Goal: Transaction & Acquisition: Purchase product/service

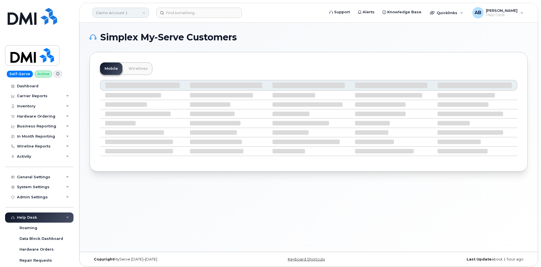
click at [127, 10] on link "Demo Account 1" at bounding box center [121, 13] width 57 height 10
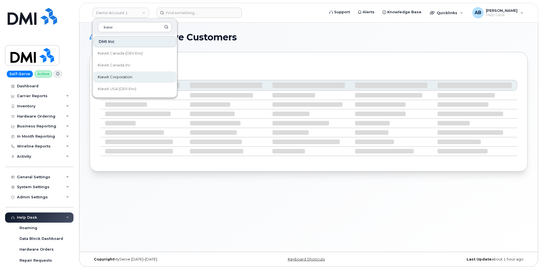
type input "kiew"
click at [111, 81] on link "Kiewit Corporation" at bounding box center [134, 77] width 83 height 11
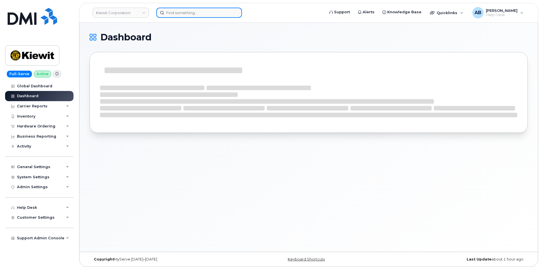
click at [181, 14] on input at bounding box center [199, 13] width 86 height 10
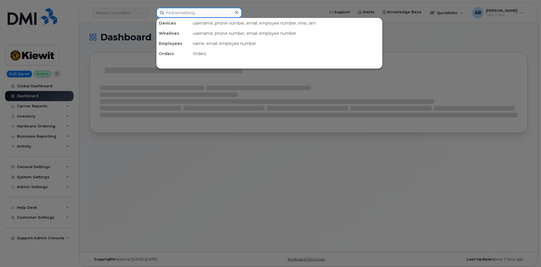
paste input "Lauren Rochelle"
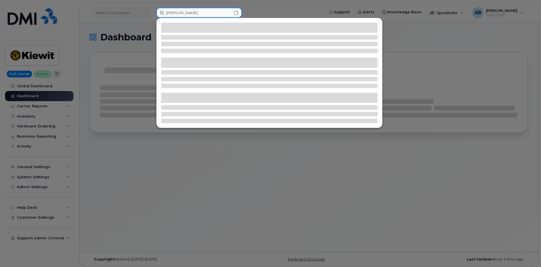
type input "Lauren Rochelle"
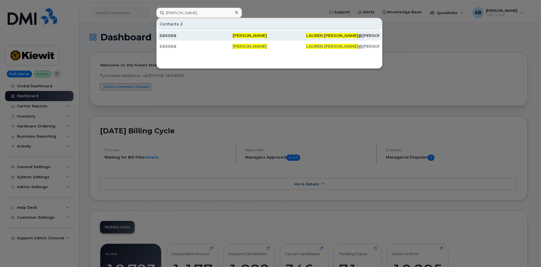
click at [192, 37] on div "585068" at bounding box center [196, 36] width 73 height 6
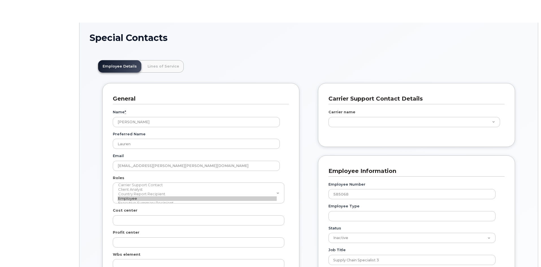
scroll to position [17, 0]
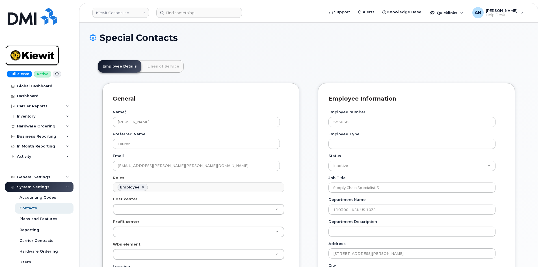
click at [47, 53] on img at bounding box center [32, 55] width 44 height 16
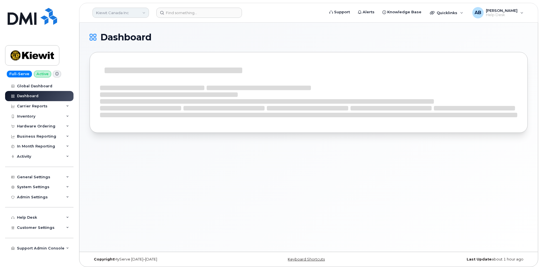
click at [127, 10] on link "Kiewit Canada Inc" at bounding box center [121, 13] width 57 height 10
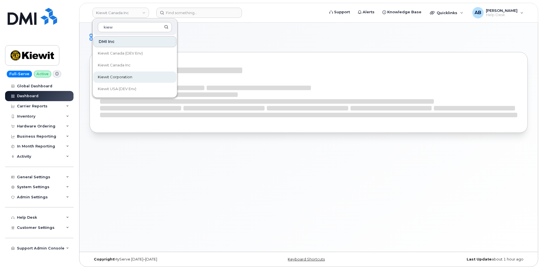
type input "kiew"
click at [121, 78] on span "Kiewit Corporation" at bounding box center [115, 77] width 35 height 6
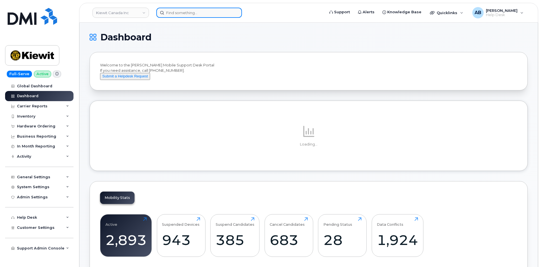
click at [171, 12] on input at bounding box center [199, 13] width 86 height 10
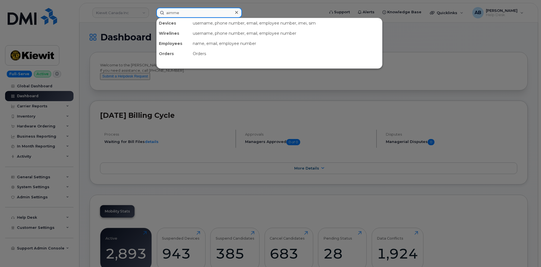
type input "aimme"
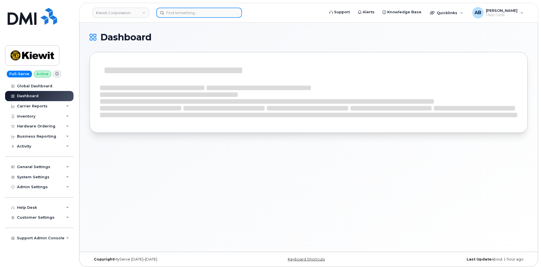
click at [171, 12] on input at bounding box center [199, 13] width 86 height 10
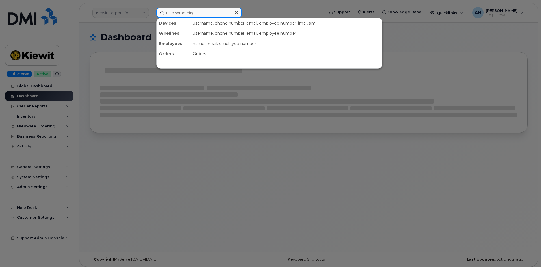
type input "a"
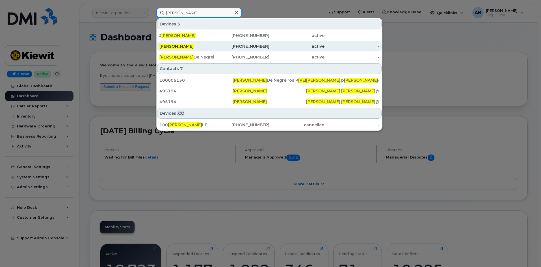
type input "[PERSON_NAME]"
click at [260, 46] on div "936-230-2867" at bounding box center [242, 47] width 55 height 6
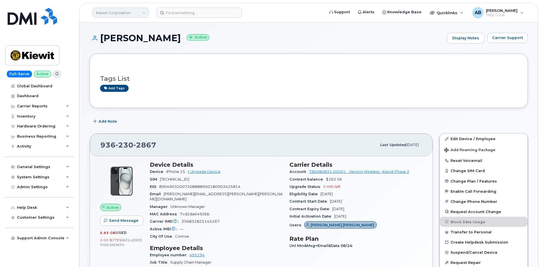
click at [136, 13] on link "Kiewit Corporation" at bounding box center [121, 13] width 57 height 10
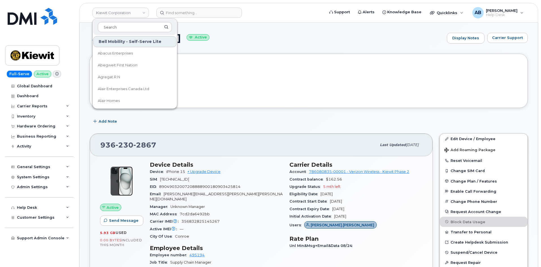
click at [67, 19] on div "Full-Serve Active Global Dashboard Dashboard Carrier Reports Monthly Billing Da…" at bounding box center [38, 133] width 77 height 267
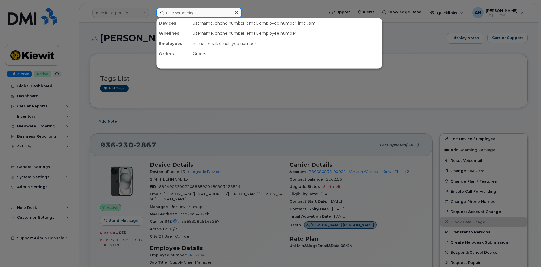
click at [207, 15] on input at bounding box center [199, 13] width 86 height 10
click at [139, 36] on div at bounding box center [270, 133] width 541 height 267
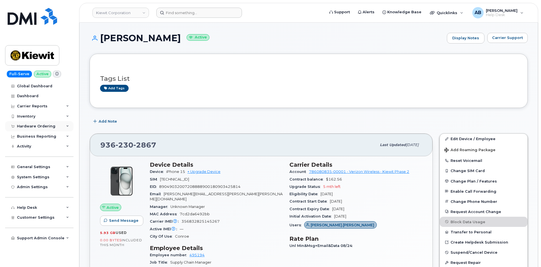
click at [43, 126] on div "Hardware Ordering" at bounding box center [36, 126] width 38 height 5
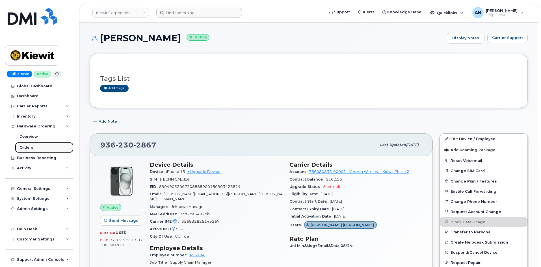
click at [31, 148] on div "Orders" at bounding box center [27, 147] width 14 height 5
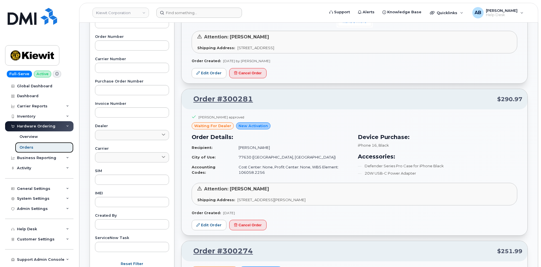
scroll to position [170, 0]
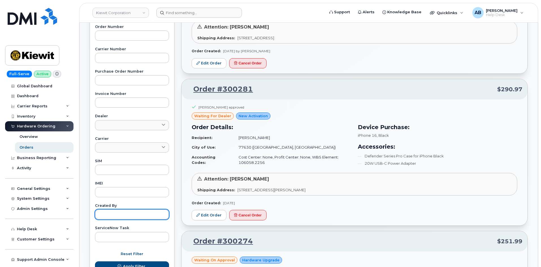
click at [124, 215] on input "text" at bounding box center [132, 215] width 74 height 10
type input "Geoffery"
drag, startPoint x: 130, startPoint y: 218, endPoint x: 46, endPoint y: 220, distance: 83.2
paste input "Geoffrey Newport"
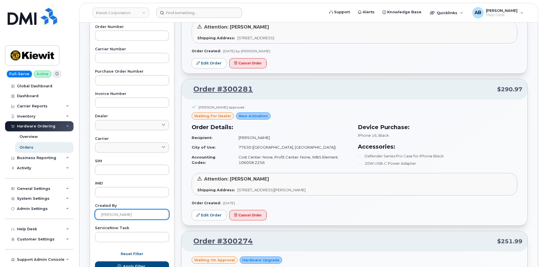
type input "Geoffrey Newport"
click at [95, 262] on button "Apply Filter" at bounding box center [132, 267] width 74 height 10
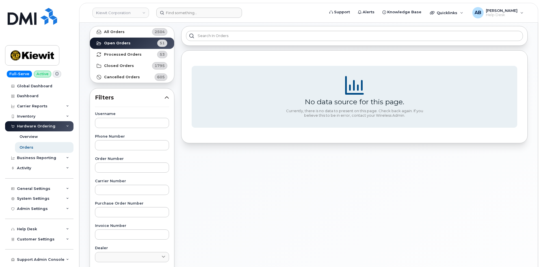
scroll to position [0, 0]
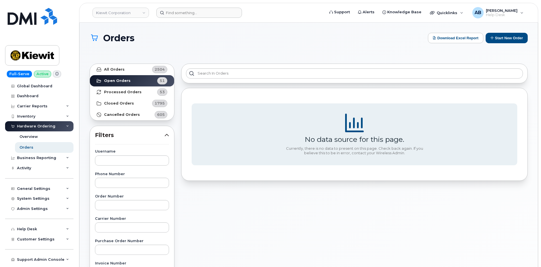
click at [149, 62] on div "All Orders 2504 Open Orders 51 Processed Orders 53 Closed Orders 1795 Cancelled…" at bounding box center [132, 258] width 92 height 397
click at [150, 64] on link "All Orders 2504" at bounding box center [132, 69] width 84 height 11
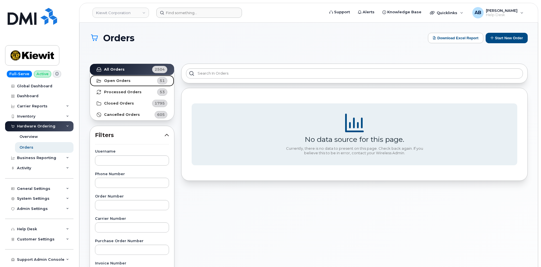
click at [126, 81] on strong "Open Orders" at bounding box center [117, 81] width 27 height 5
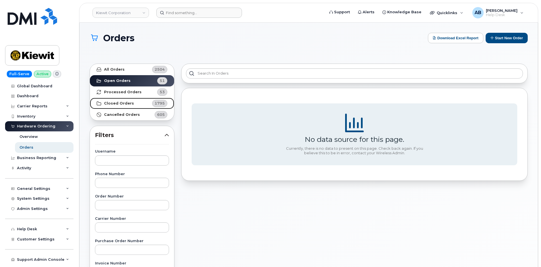
click at [120, 101] on link "Closed Orders 1795" at bounding box center [132, 103] width 84 height 11
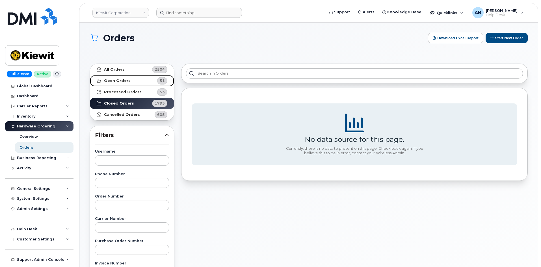
click at [120, 82] on strong "Open Orders" at bounding box center [117, 81] width 27 height 5
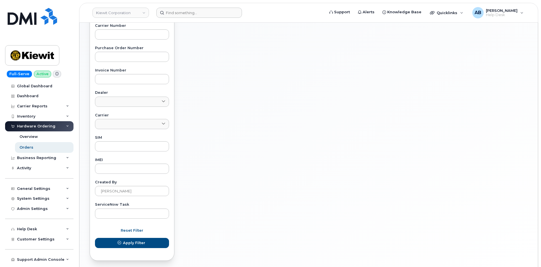
scroll to position [215, 0]
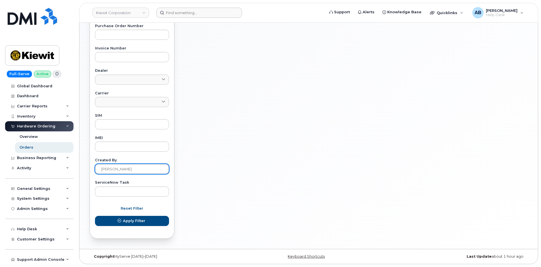
drag, startPoint x: 143, startPoint y: 169, endPoint x: 58, endPoint y: 176, distance: 85.5
click at [79, 176] on div "Kiewit Corporation Support Alerts Knowledge Base Quicklinks Suspend / Cancel De…" at bounding box center [308, 28] width 459 height 442
click at [254, 122] on div "No data source for this page. Currently, there is no data to present on this pa…" at bounding box center [355, 43] width 354 height 397
click at [124, 173] on input "text" at bounding box center [132, 169] width 74 height 10
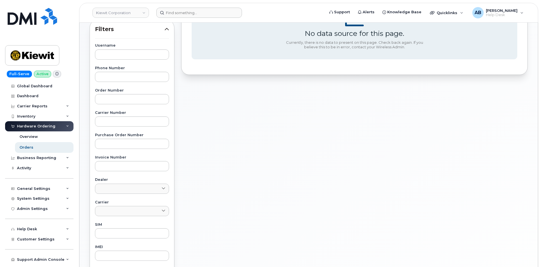
scroll to position [102, 0]
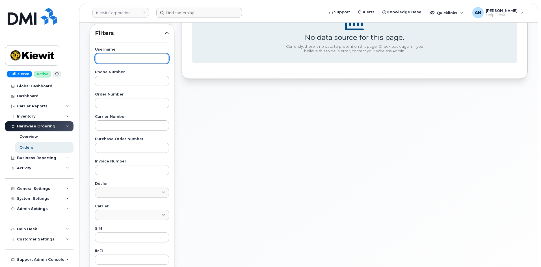
click at [122, 60] on input "text" at bounding box center [132, 58] width 74 height 10
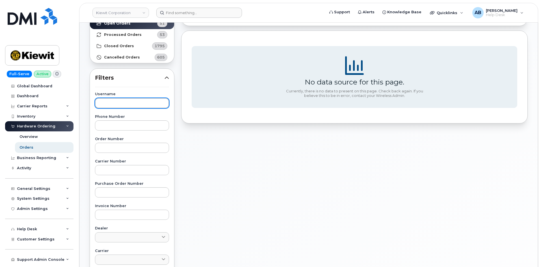
scroll to position [17, 0]
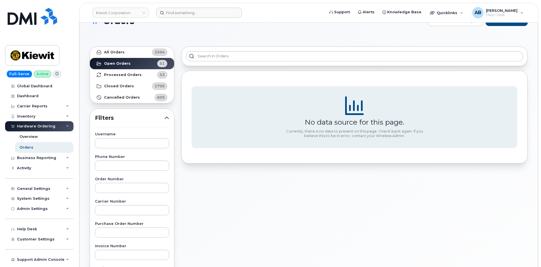
click at [183, 173] on div "No data source for this page. Currently, there is no data to present on this pa…" at bounding box center [355, 241] width 354 height 397
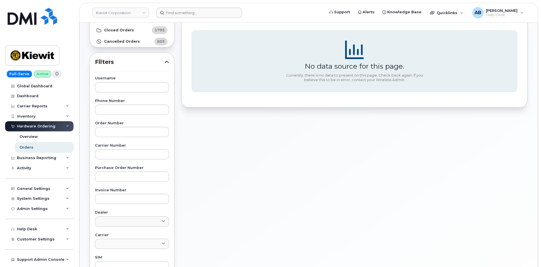
scroll to position [130, 0]
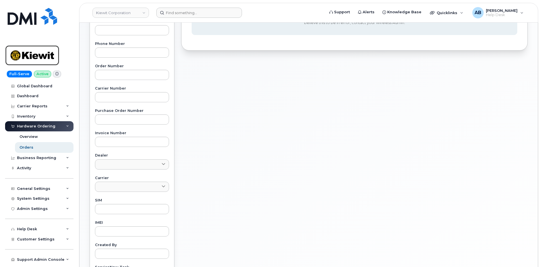
drag, startPoint x: 20, startPoint y: 53, endPoint x: 81, endPoint y: 30, distance: 64.7
click at [20, 53] on img at bounding box center [32, 55] width 44 height 16
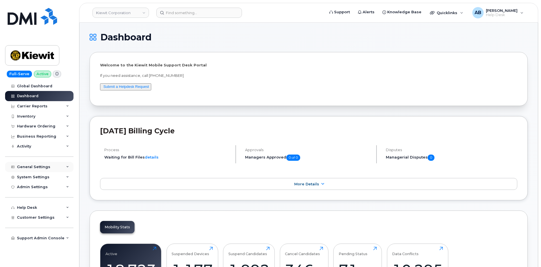
click at [31, 168] on div "General Settings" at bounding box center [33, 167] width 33 height 5
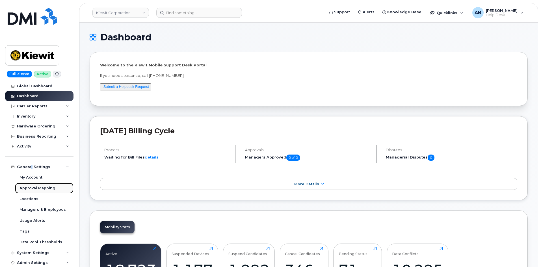
click at [37, 189] on div "Approval Mapping" at bounding box center [38, 188] width 36 height 5
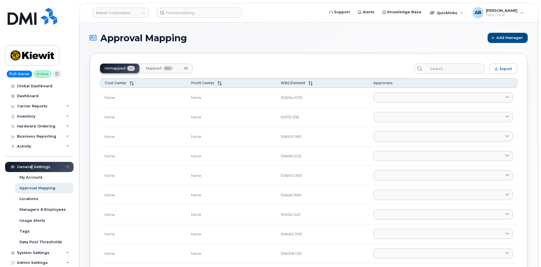
drag, startPoint x: 189, startPoint y: 70, endPoint x: 416, endPoint y: 85, distance: 228.2
click at [189, 70] on button "All" at bounding box center [185, 69] width 13 height 10
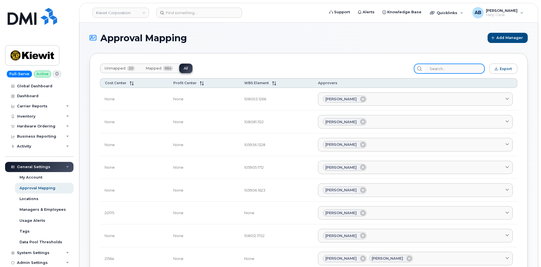
click at [445, 67] on input "search" at bounding box center [455, 69] width 60 height 10
paste input "1110300.3081"
type input "1110300.3081"
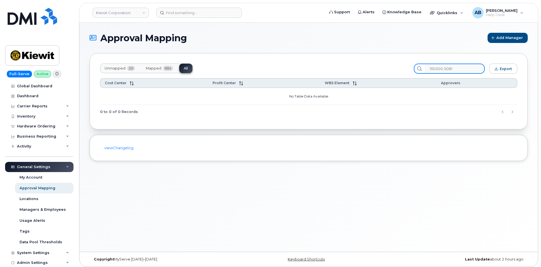
drag, startPoint x: 461, startPoint y: 68, endPoint x: 421, endPoint y: 66, distance: 40.0
click at [422, 68] on div "1110300.3081" at bounding box center [449, 69] width 71 height 10
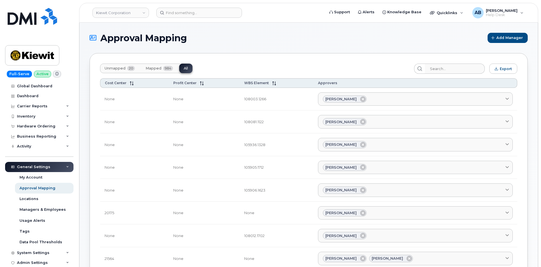
drag, startPoint x: 33, startPoint y: 51, endPoint x: 194, endPoint y: 10, distance: 166.3
click at [33, 51] on img at bounding box center [32, 55] width 44 height 16
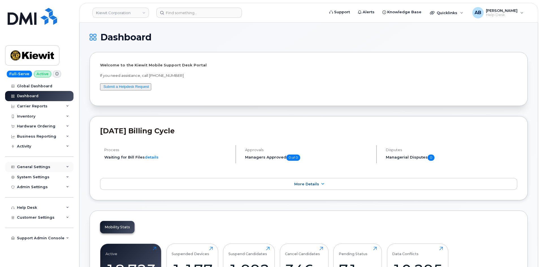
click at [39, 165] on div "General Settings" at bounding box center [33, 167] width 33 height 5
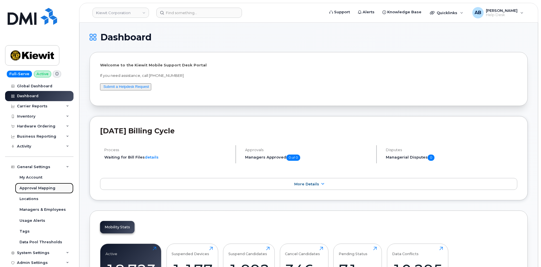
click at [42, 189] on div "Approval Mapping" at bounding box center [38, 188] width 36 height 5
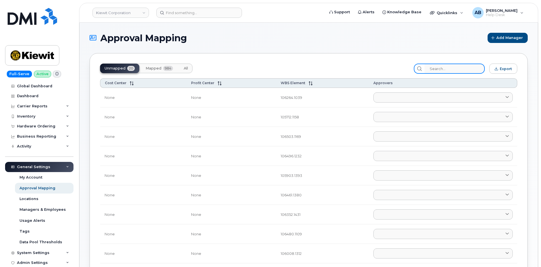
click at [432, 70] on input "search" at bounding box center [455, 69] width 60 height 10
paste input "110300.3081"
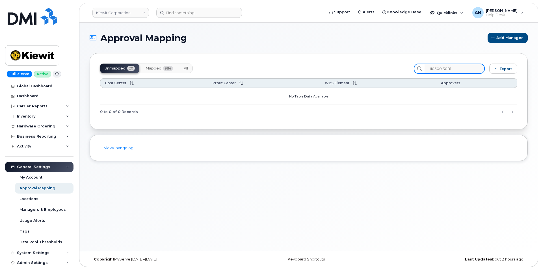
type input "110300.3081"
click at [184, 67] on span "All" at bounding box center [186, 68] width 4 height 5
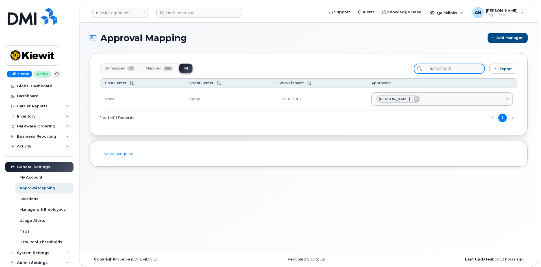
drag, startPoint x: 466, startPoint y: 70, endPoint x: 377, endPoint y: 71, distance: 89.1
click at [378, 73] on div "Unmapped 20 Mapped 984 All 110300.3081 Export" at bounding box center [309, 69] width 418 height 10
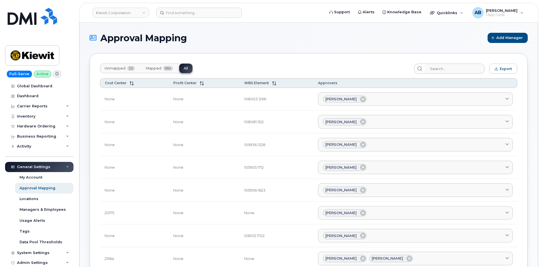
click at [377, 71] on div "Unmapped 20 Mapped 984 All" at bounding box center [255, 69] width 310 height 10
click at [24, 53] on img at bounding box center [32, 55] width 44 height 16
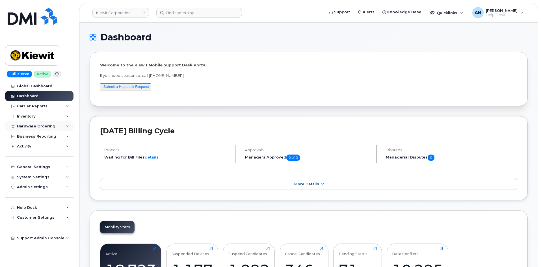
click at [47, 128] on div "Hardware Ordering" at bounding box center [36, 126] width 38 height 5
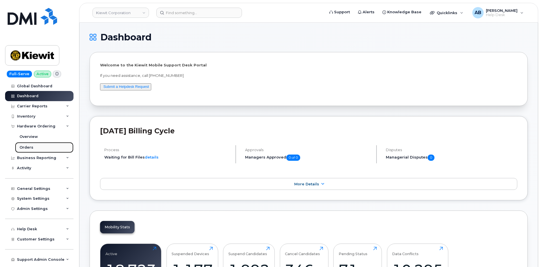
click at [41, 147] on link "Orders" at bounding box center [44, 147] width 59 height 11
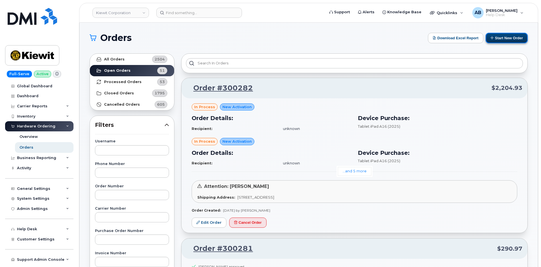
click at [505, 38] on button "Start New Order" at bounding box center [507, 38] width 42 height 10
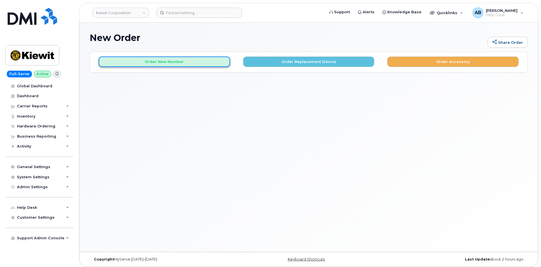
click at [138, 61] on button "Order New Number" at bounding box center [165, 62] width 132 height 10
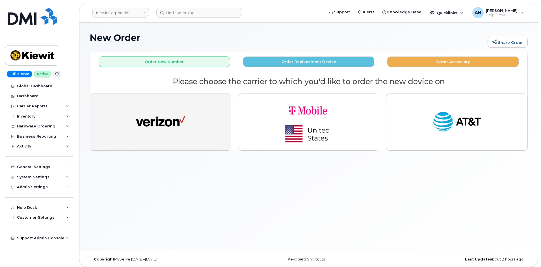
click at [165, 129] on img "button" at bounding box center [161, 121] width 50 height 25
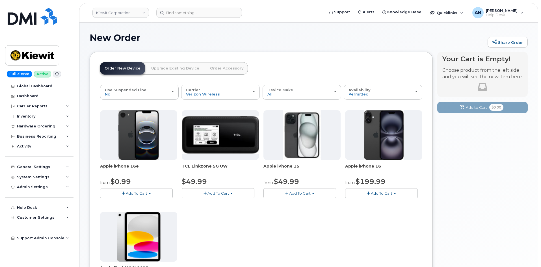
click at [373, 195] on span "Add To Cart" at bounding box center [381, 193] width 21 height 5
click at [380, 210] on link "$199.99 - 2 Year Activation (128GB)" at bounding box center [386, 210] width 78 height 7
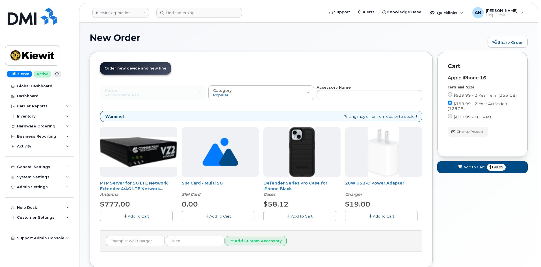
click at [294, 218] on span "Add To Cart" at bounding box center [301, 216] width 21 height 5
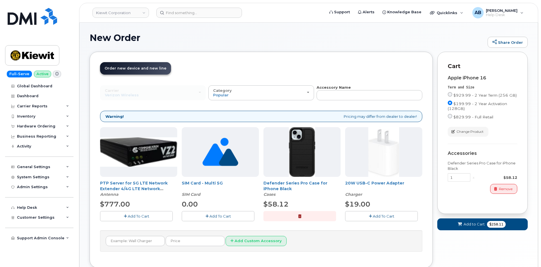
click at [379, 217] on span "Add To Cart" at bounding box center [383, 216] width 21 height 5
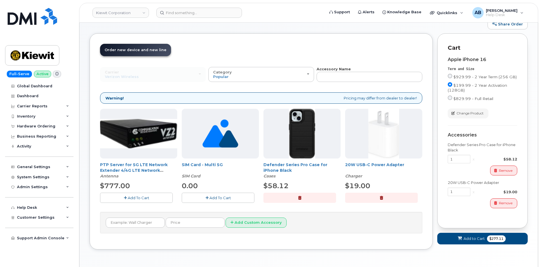
scroll to position [9, 0]
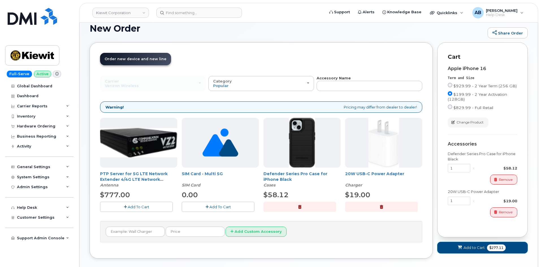
click at [466, 249] on span "Add to Cart" at bounding box center [474, 247] width 21 height 5
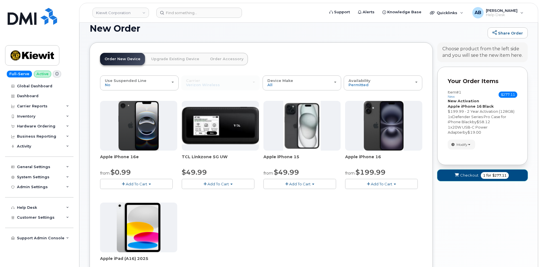
click at [473, 179] on button "Checkout 1 for $277.11" at bounding box center [483, 176] width 91 height 12
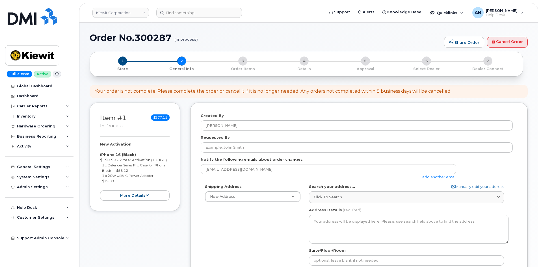
select select
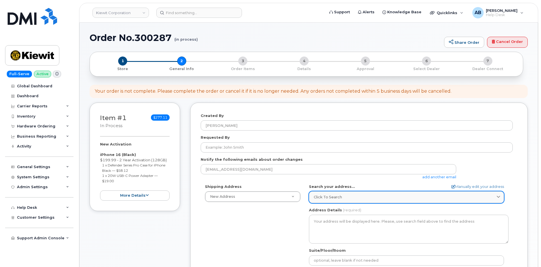
click at [345, 198] on div "Click to search" at bounding box center [407, 197] width 186 height 5
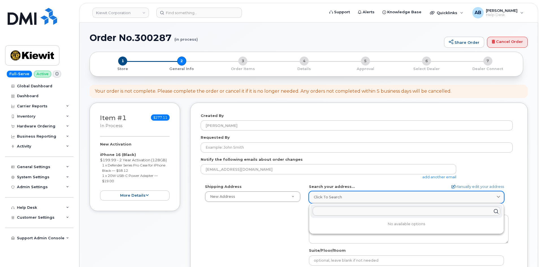
paste input "3831 Technology Forest Blvd Woodlands, Texas 77381"
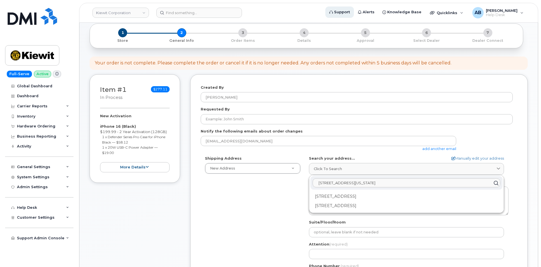
type input "3831 Technology Forest Blvd Woodlands, Texas 77381"
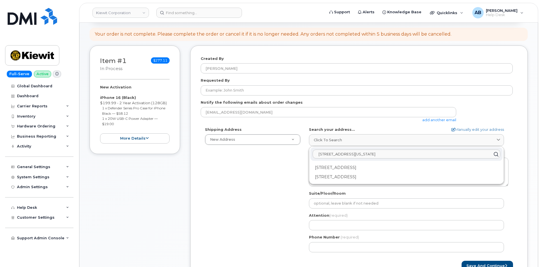
scroll to position [57, 0]
click at [485, 128] on link "Manually edit your address" at bounding box center [478, 130] width 53 height 5
select select
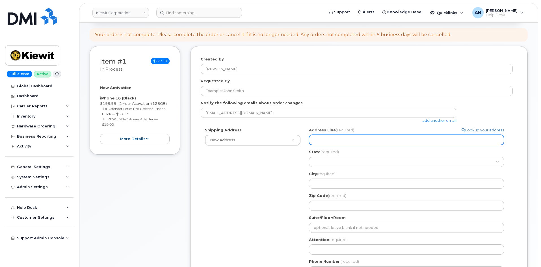
click at [356, 139] on input "Address Line (required)" at bounding box center [406, 140] width 195 height 10
paste input "3831 Technology Forest Blvd"
select select
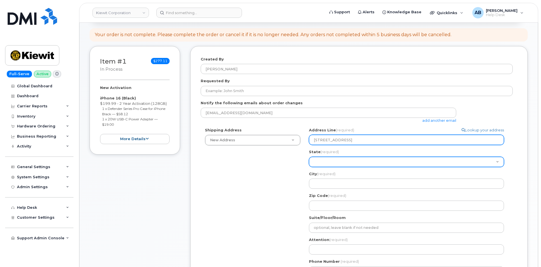
type input "3831 Technology Forest Blvd"
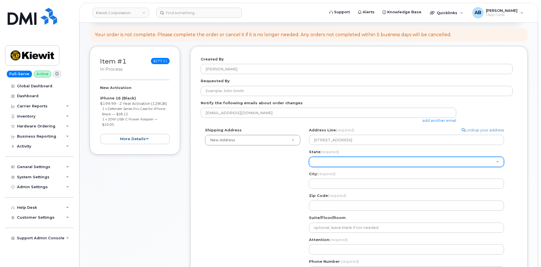
click at [336, 162] on select "Alabama Alaska American Samoa Arizona Arkansas California Colorado Connecticut …" at bounding box center [406, 162] width 195 height 10
select select "TX"
click at [309, 157] on select "Alabama Alaska American Samoa Arizona Arkansas California Colorado Connecticut …" at bounding box center [406, 162] width 195 height 10
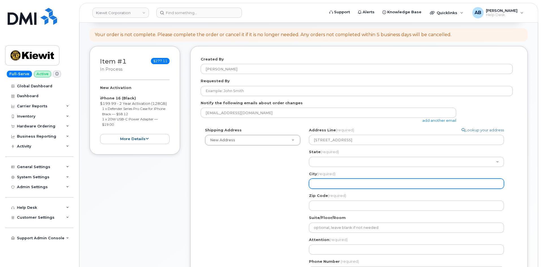
click at [330, 185] on input "City (required)" at bounding box center [406, 184] width 195 height 10
select select
type input "Tn"
select select
type input "Tnh"
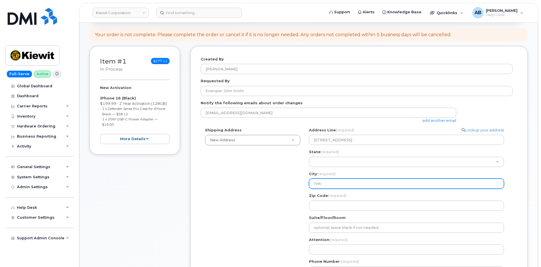
select select
type input "Tnhe"
select select
type input "Tnh"
select select
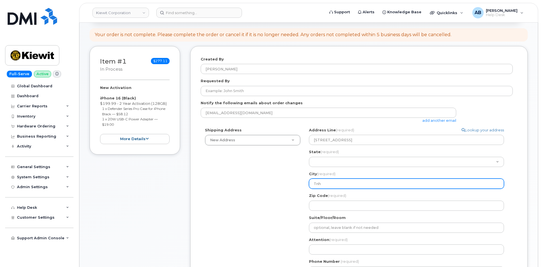
type input "Tn"
select select
type input "T"
select select
type input "Th"
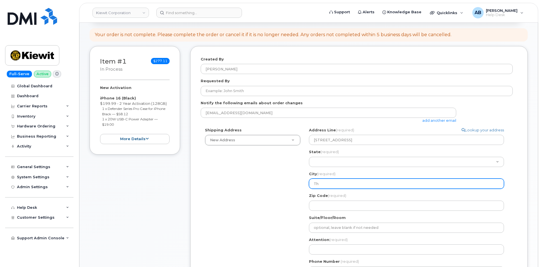
select select
type input "The Woodlands"
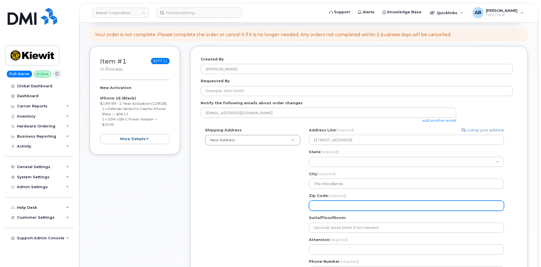
click at [332, 207] on input "Zip Code (required)" at bounding box center [406, 206] width 195 height 10
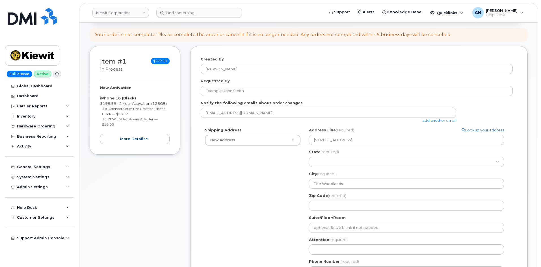
click at [290, 198] on div "Shipping Address New Address New Address 4518 S 133rd St 3838 W Marginal Way SW…" at bounding box center [357, 205] width 312 height 154
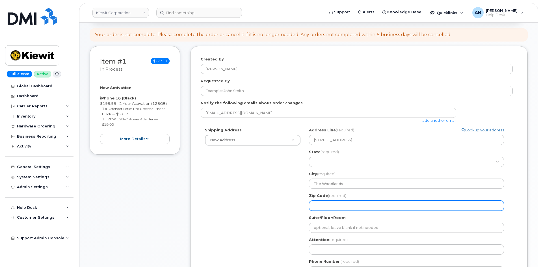
click at [325, 206] on input "Zip Code (required)" at bounding box center [406, 206] width 195 height 10
select select
type input "7"
select select
type input "77"
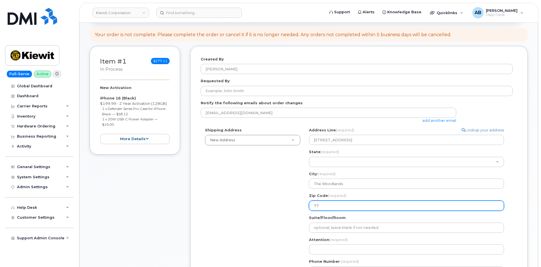
select select
type input "773"
select select
type input "7739"
select select
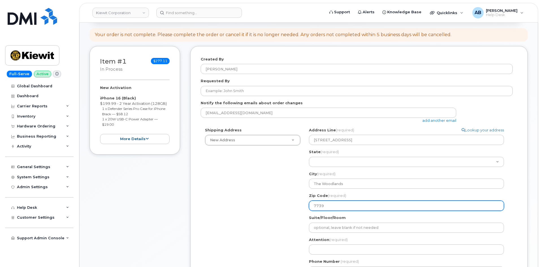
type input "77391"
select select
type input "7739"
select select
type input "773"
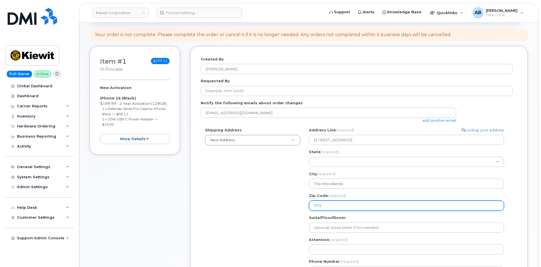
select select
type input "77381"
select select
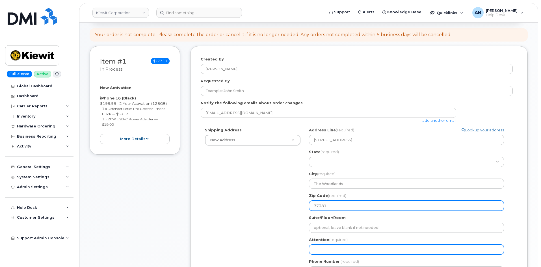
type input "77381"
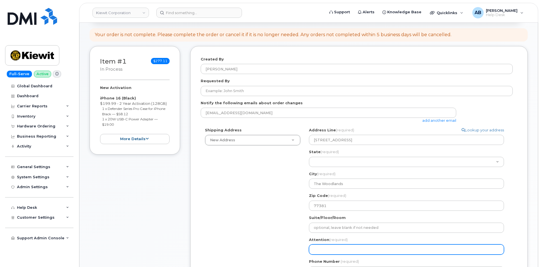
drag, startPoint x: 330, startPoint y: 249, endPoint x: 329, endPoint y: 246, distance: 3.1
click at [330, 248] on input "Attention (required)" at bounding box center [406, 250] width 195 height 10
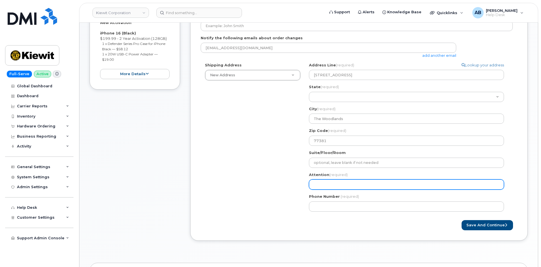
scroll to position [141, 0]
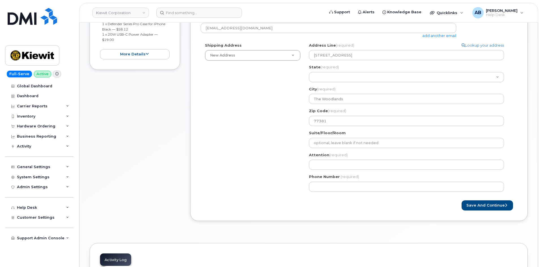
click at [358, 137] on div "Suite/Floor/Room" at bounding box center [409, 139] width 200 height 18
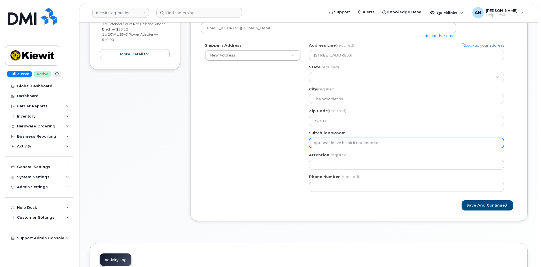
click at [358, 140] on input "Suite/Floor/Room" at bounding box center [406, 143] width 195 height 10
type input "4th Floor"
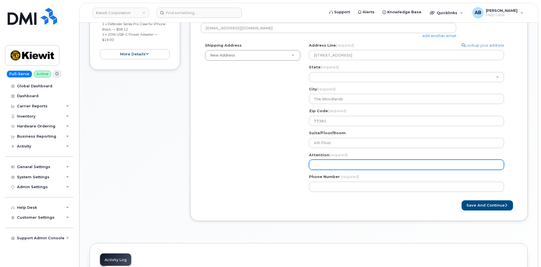
click at [327, 166] on input "Attention (required)" at bounding box center [406, 165] width 195 height 10
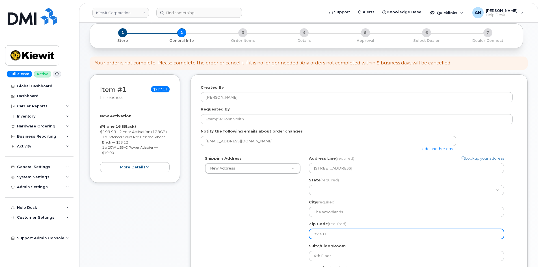
scroll to position [85, 0]
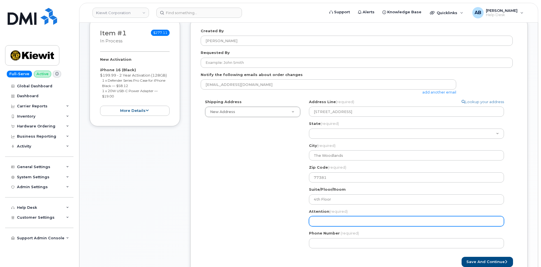
paste input "[PERSON_NAME]"
select select
type input "[PERSON_NAME]"
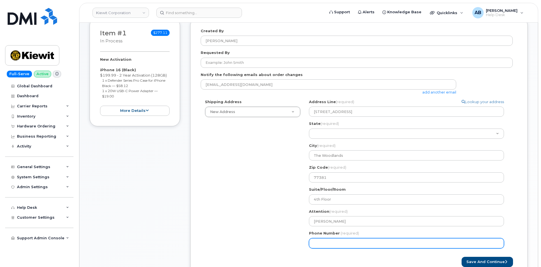
click at [328, 242] on input "Phone Number" at bounding box center [406, 243] width 195 height 10
paste input "7576762946"
select select
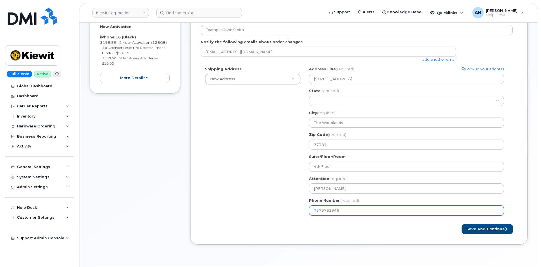
scroll to position [170, 0]
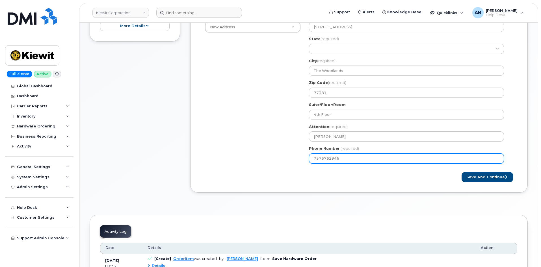
type input "7576762946"
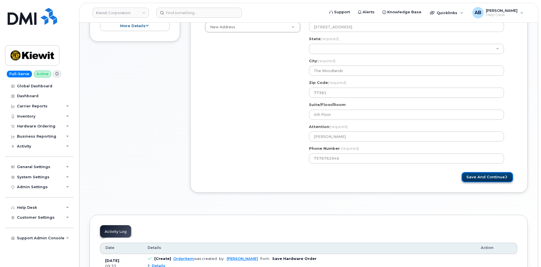
click at [474, 177] on button "Save and Continue" at bounding box center [487, 177] width 51 height 10
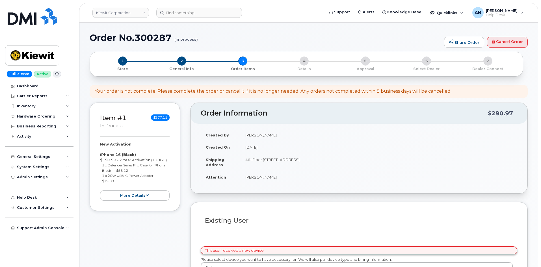
select select
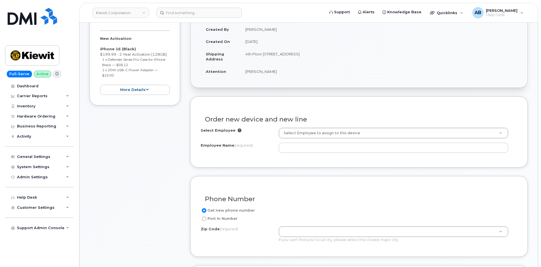
scroll to position [141, 0]
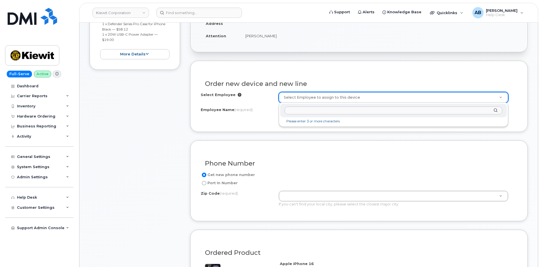
paste input "[PERSON_NAME]"
type input "[PERSON_NAME]"
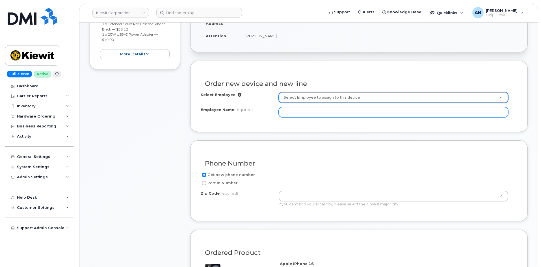
click at [304, 113] on input "Employee Name (required)" at bounding box center [394, 112] width 230 height 10
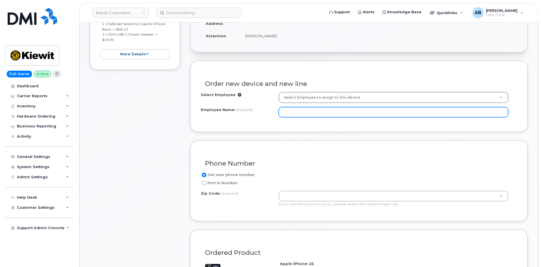
click at [303, 112] on input "Employee Name (required)" at bounding box center [394, 112] width 230 height 10
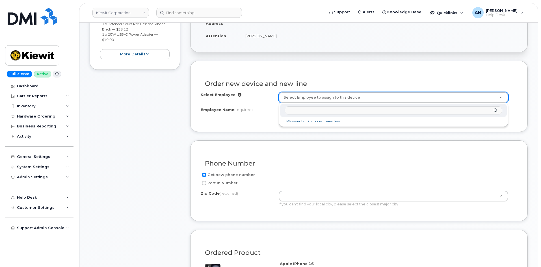
drag, startPoint x: 262, startPoint y: 106, endPoint x: 282, endPoint y: 102, distance: 20.9
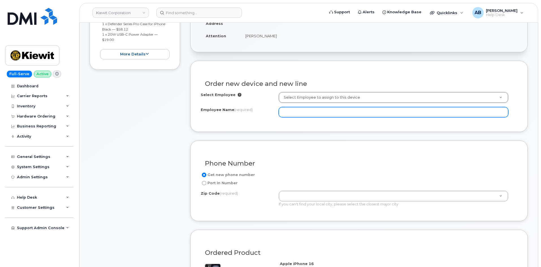
click at [304, 116] on input "Employee Name (required)" at bounding box center [394, 112] width 230 height 10
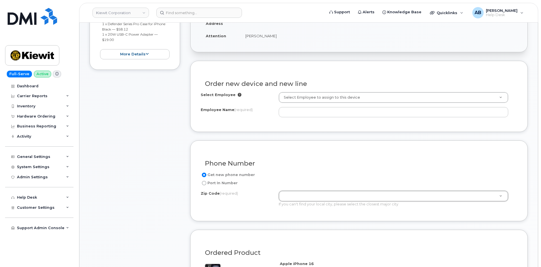
paste input "[PERSON_NAME]"
type input "[PERSON_NAME]"
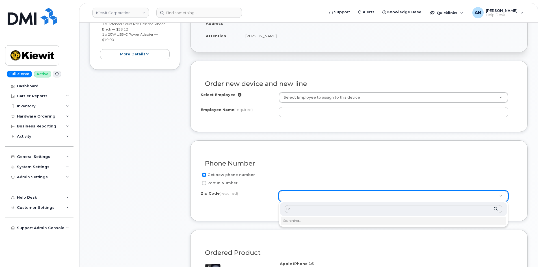
type input "L"
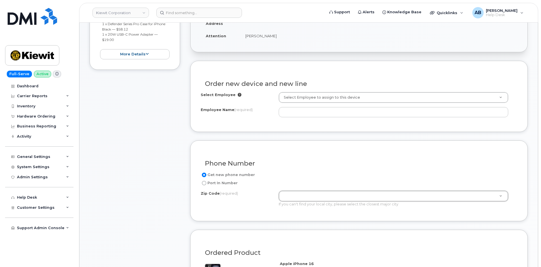
paste input "[PERSON_NAME]"
type input "[PERSON_NAME]"
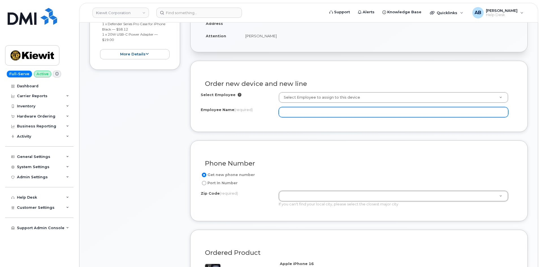
click at [283, 116] on input "Employee Name (required)" at bounding box center [394, 112] width 230 height 10
paste input "[PERSON_NAME]"
type input "[PERSON_NAME]"
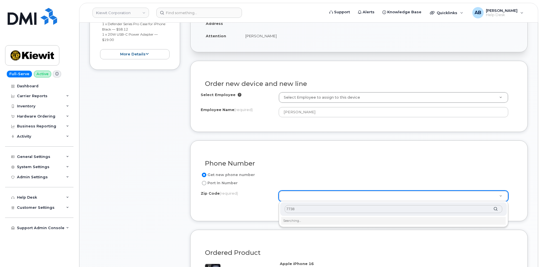
type input "77381"
type input "77381 (Spring, TX)"
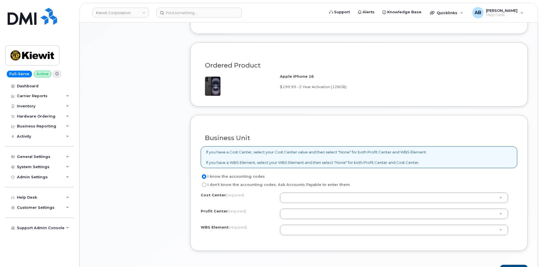
scroll to position [396, 0]
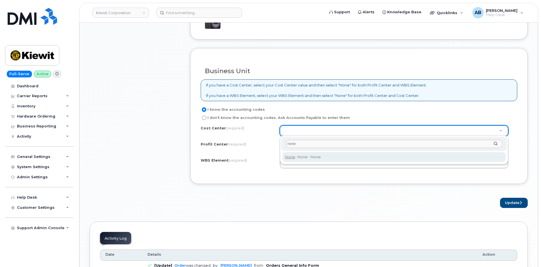
type input "none"
type input "None"
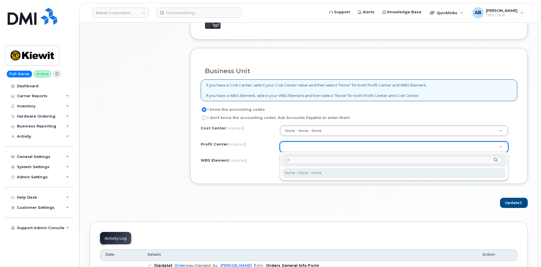
type input "n"
drag, startPoint x: 312, startPoint y: 176, endPoint x: 311, endPoint y: 171, distance: 4.8
select select "None"
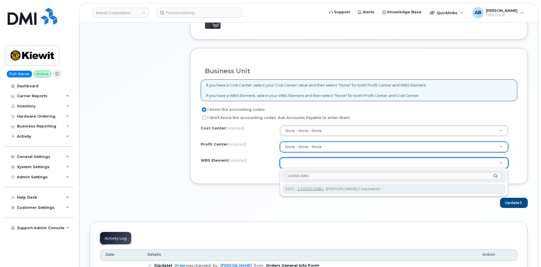
type input "110300.3081"
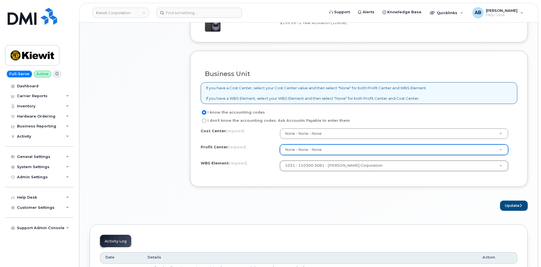
scroll to position [453, 0]
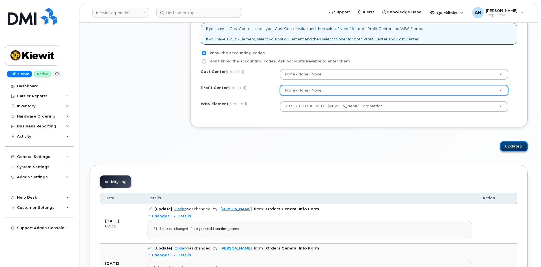
click at [516, 144] on button "Update" at bounding box center [514, 146] width 28 height 10
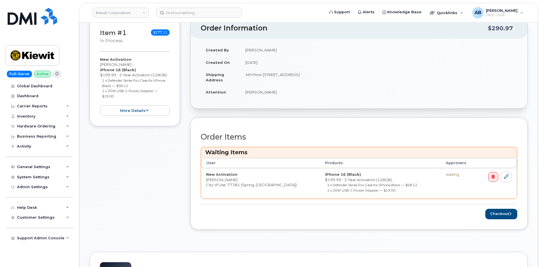
scroll to position [141, 0]
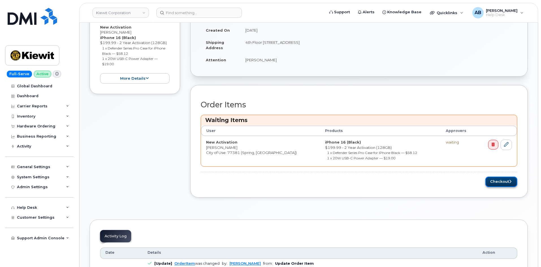
click at [495, 180] on button "Checkout" at bounding box center [502, 182] width 32 height 10
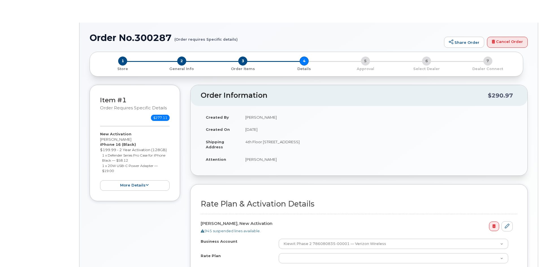
select select "Business Unlimited Smartphone"
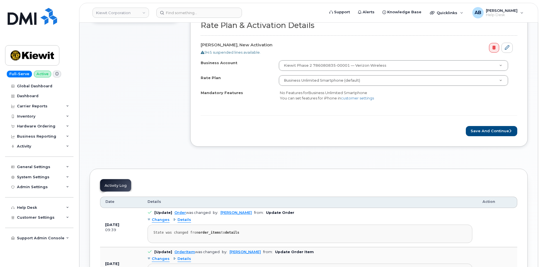
scroll to position [113, 0]
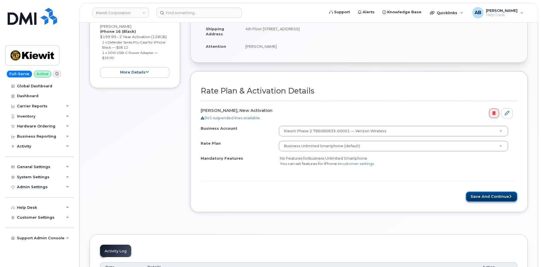
click at [494, 197] on button "Save and Continue" at bounding box center [491, 197] width 51 height 10
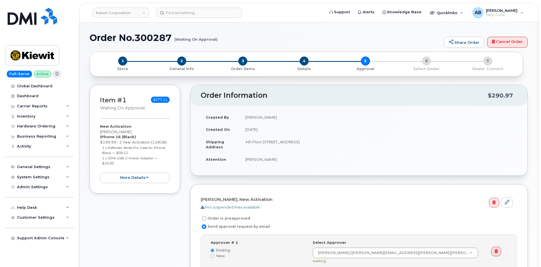
click at [135, 38] on h1 "Order No.300287 (Waiting On Approval)" at bounding box center [266, 38] width 352 height 10
drag, startPoint x: 91, startPoint y: 38, endPoint x: 174, endPoint y: 38, distance: 82.3
click at [174, 38] on h1 "Order No.300287 (Waiting On Approval)" at bounding box center [266, 38] width 352 height 10
copy h1 "Order No.300287"
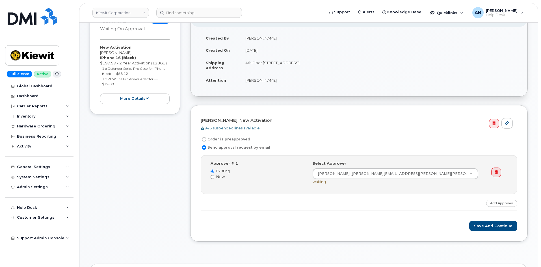
scroll to position [113, 0]
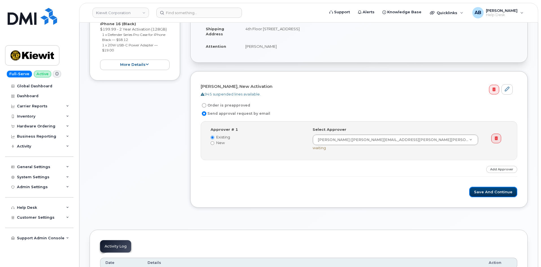
click at [494, 194] on button "Save and Continue" at bounding box center [494, 192] width 48 height 10
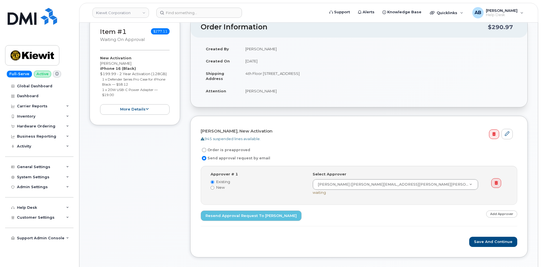
scroll to position [141, 0]
